Goal: Task Accomplishment & Management: Manage account settings

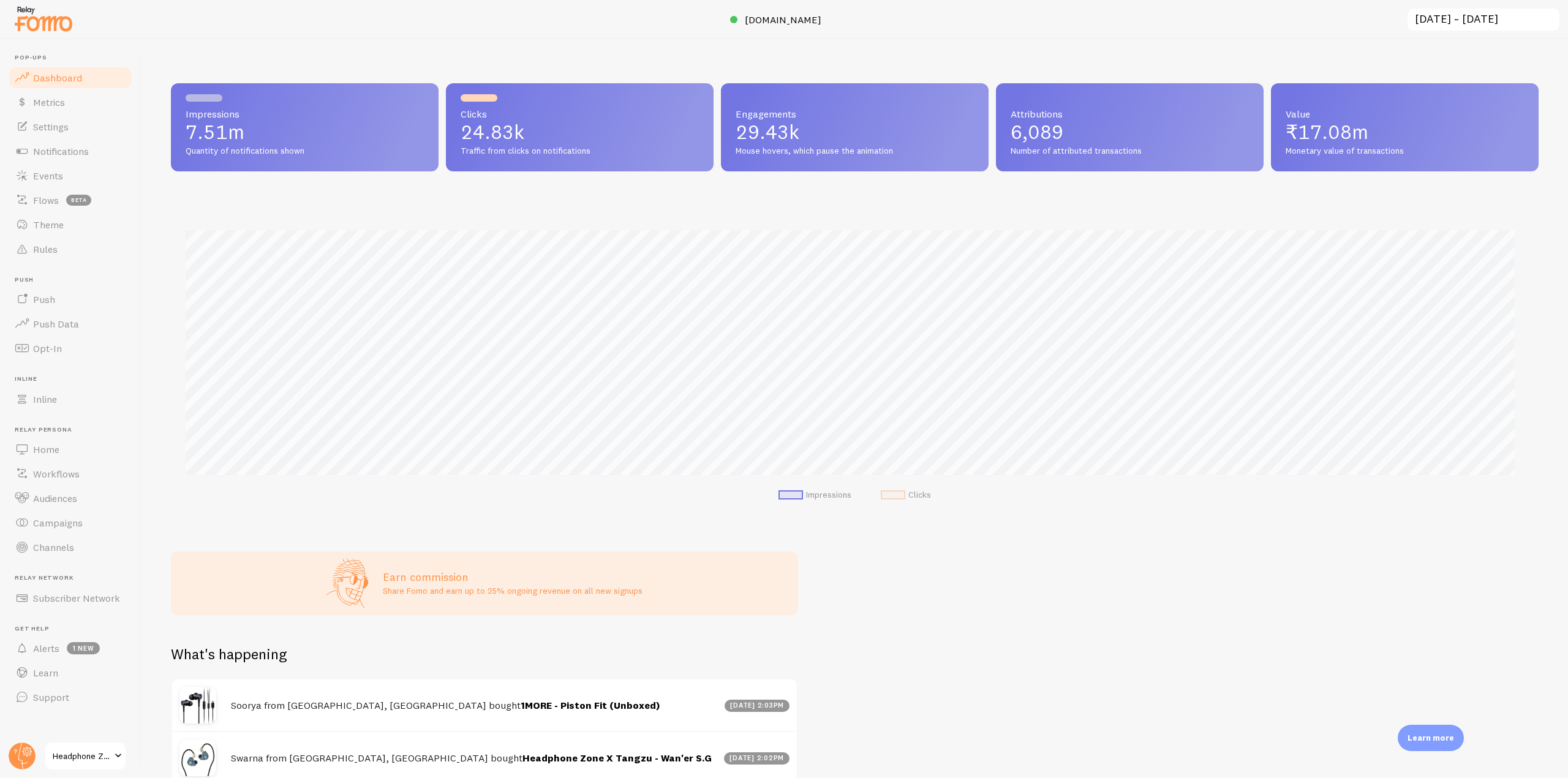
scroll to position [611719, 611074]
click at [92, 155] on link "Notifications" at bounding box center [70, 150] width 126 height 24
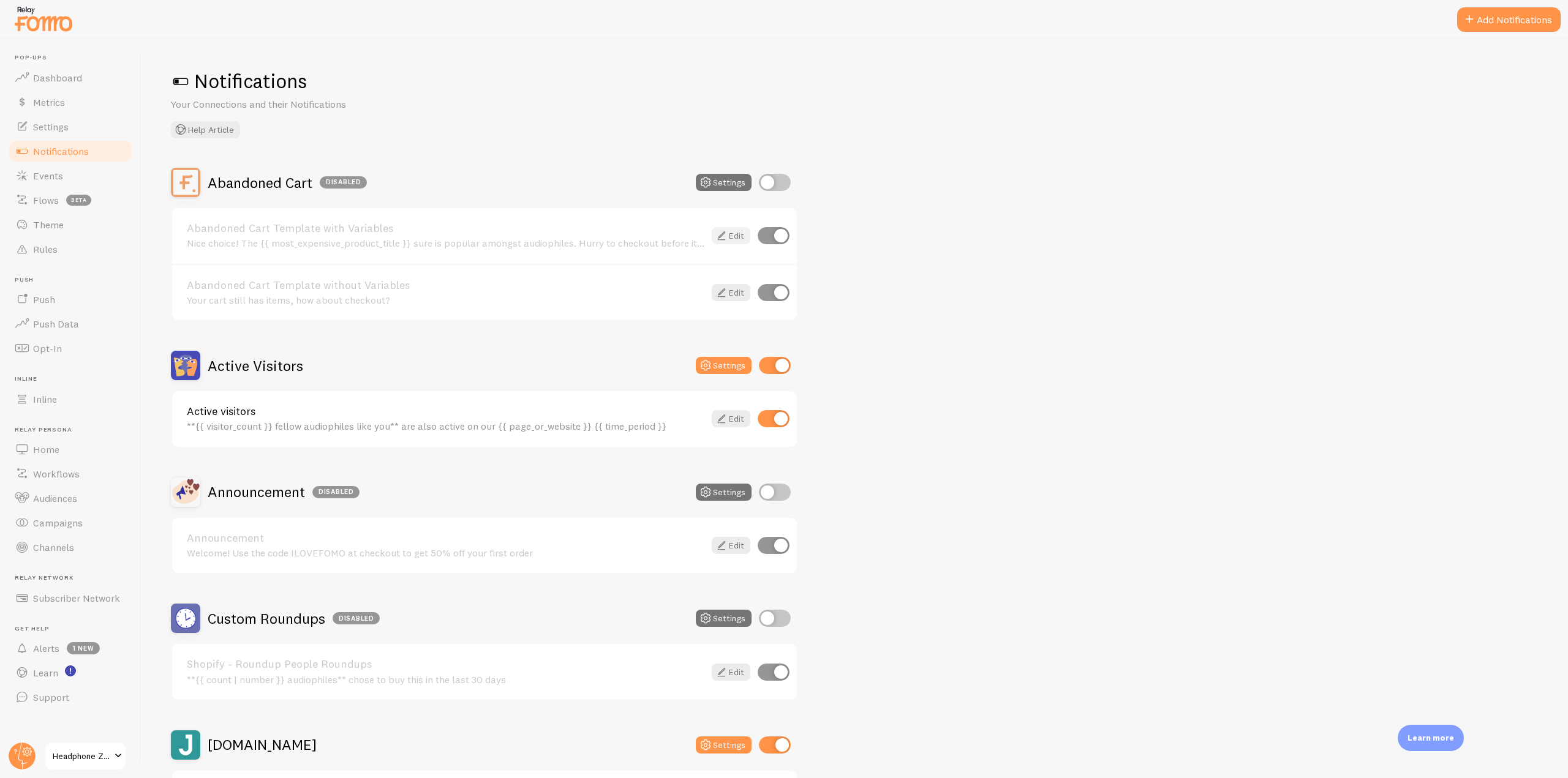
click at [717, 230] on icon at bounding box center [721, 235] width 15 height 15
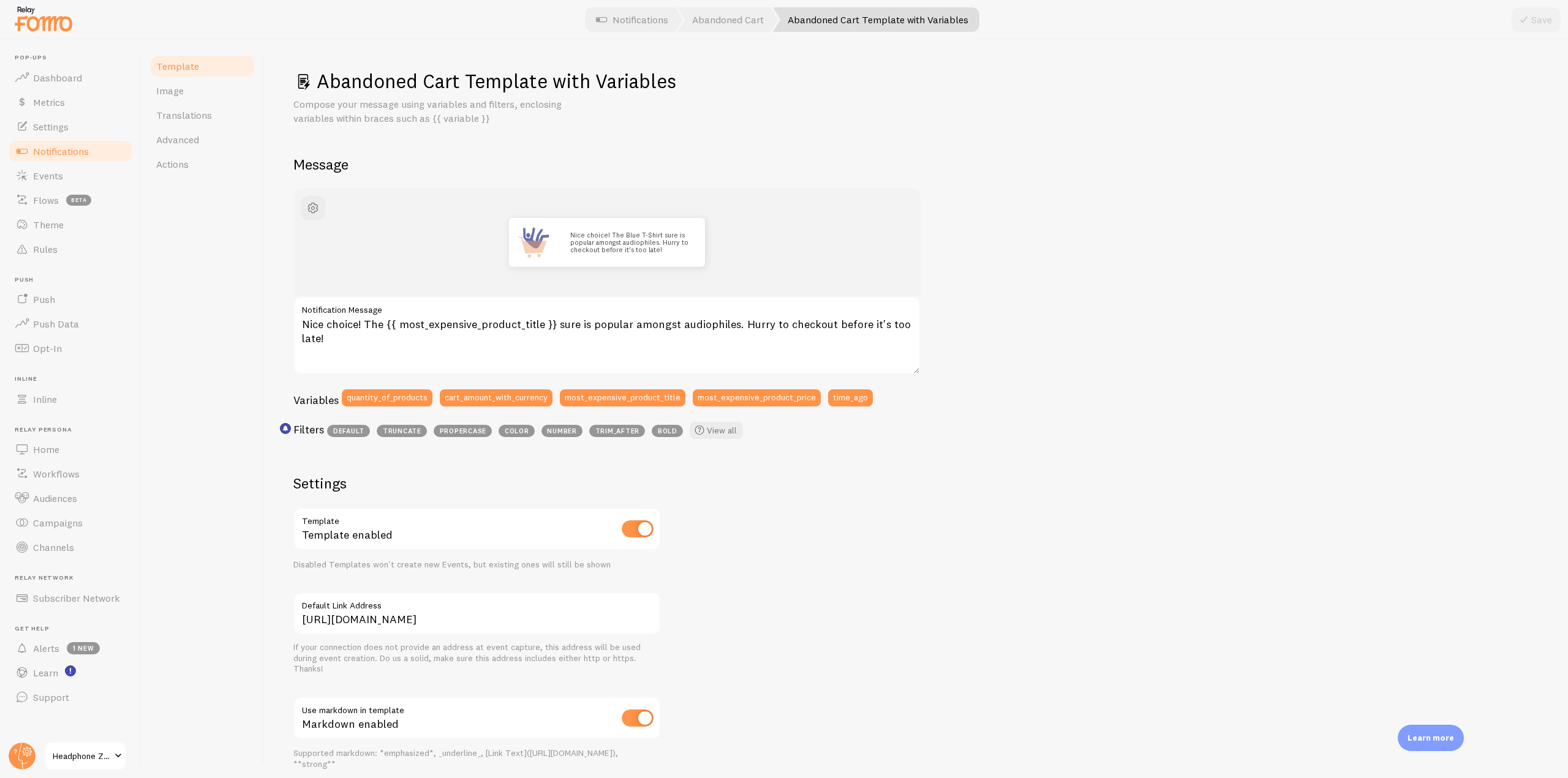
click at [95, 154] on link "Notifications" at bounding box center [70, 150] width 126 height 24
